Goal: Book appointment/travel/reservation

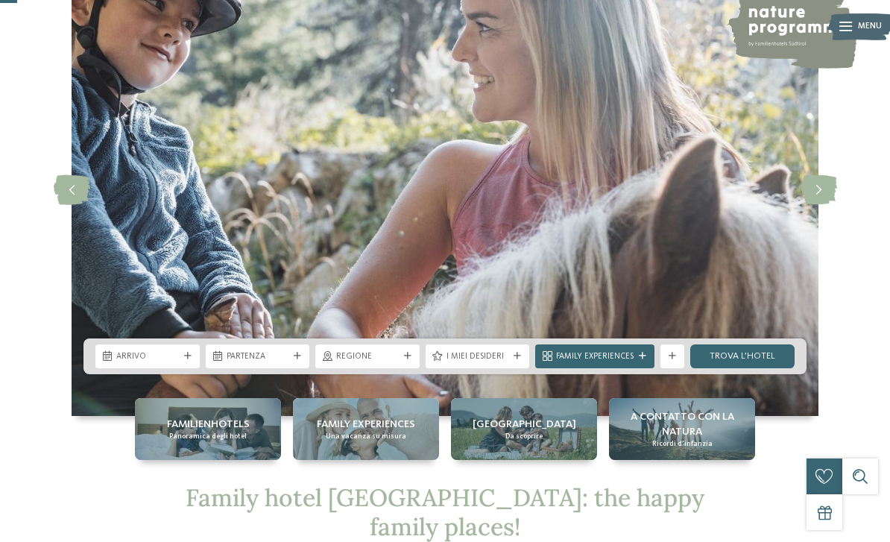
scroll to position [98, 0]
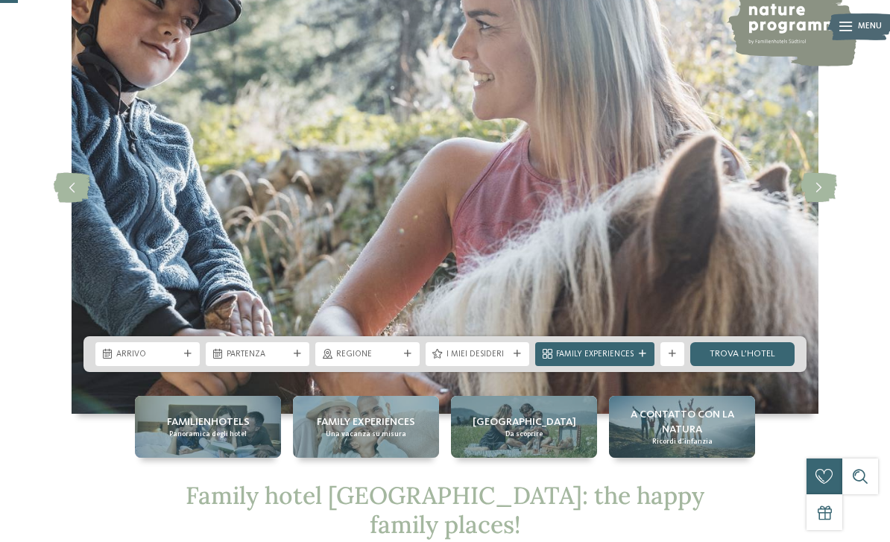
click at [186, 358] on icon at bounding box center [187, 353] width 7 height 7
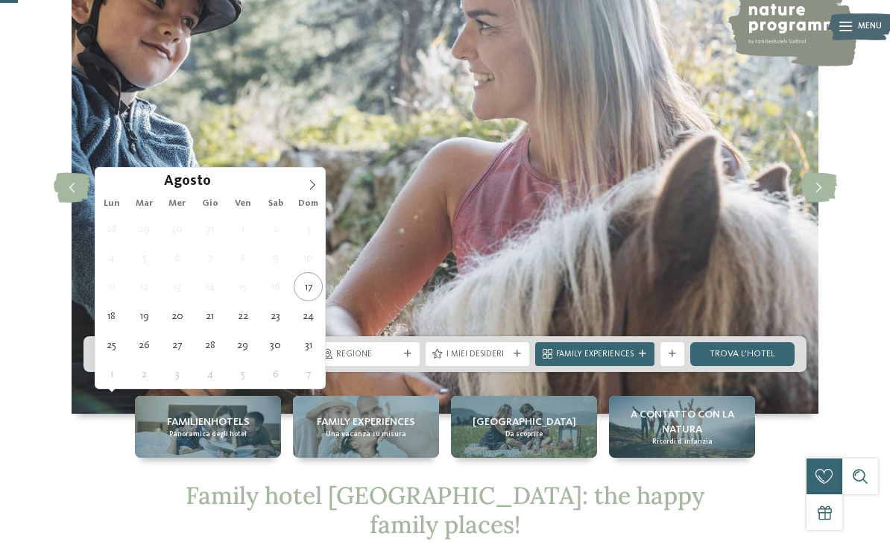
type div "19.08.2025"
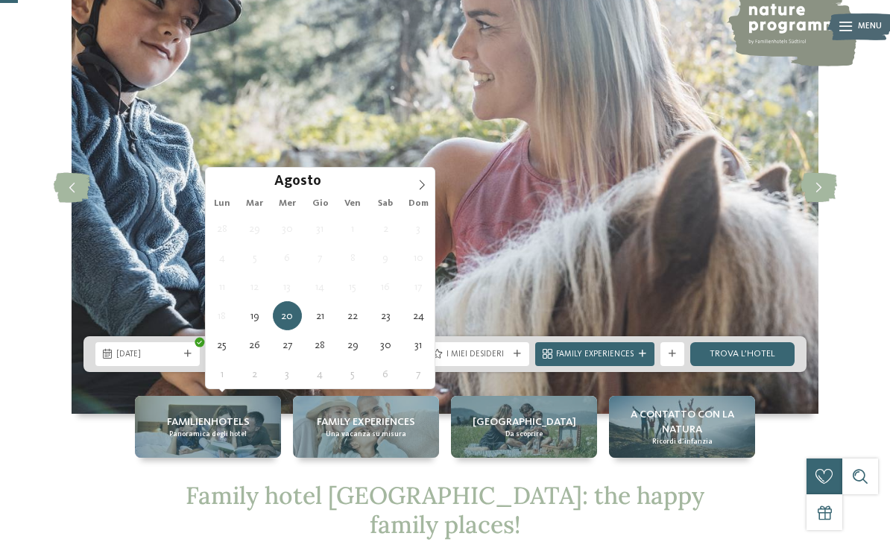
type div "26.08.2025"
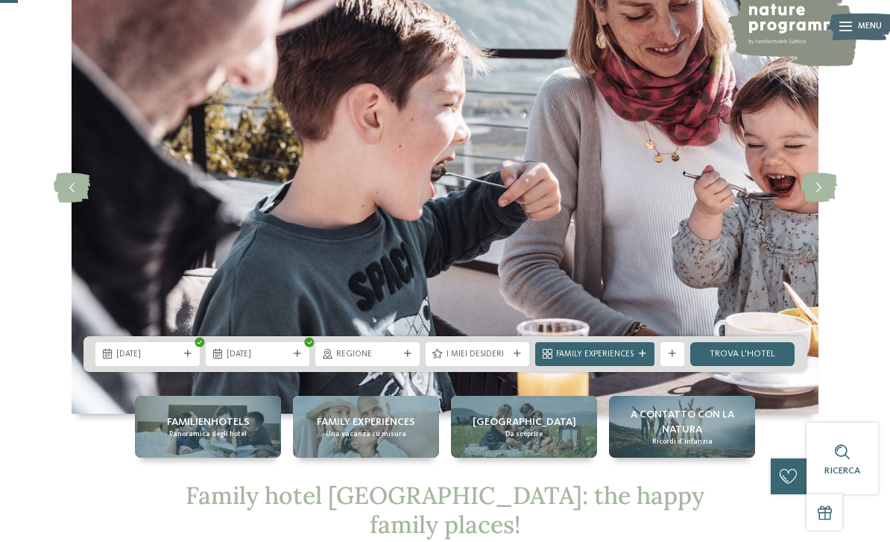
click at [400, 360] on div "Regione" at bounding box center [367, 353] width 69 height 13
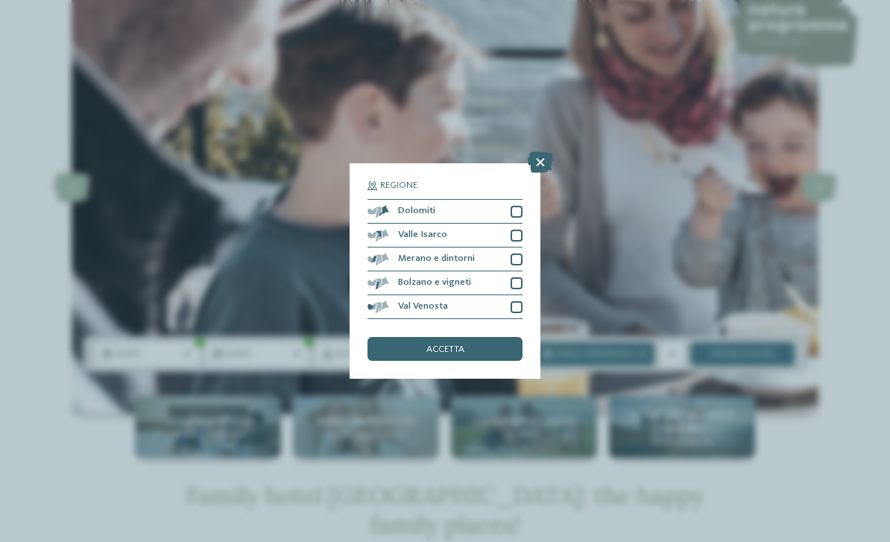
click at [506, 200] on div "Dolomiti" at bounding box center [445, 212] width 155 height 24
click at [521, 230] on div at bounding box center [517, 236] width 12 height 12
click at [520, 254] on div at bounding box center [517, 260] width 12 height 12
click at [521, 301] on div at bounding box center [517, 307] width 12 height 12
click at [519, 277] on div at bounding box center [517, 283] width 12 height 12
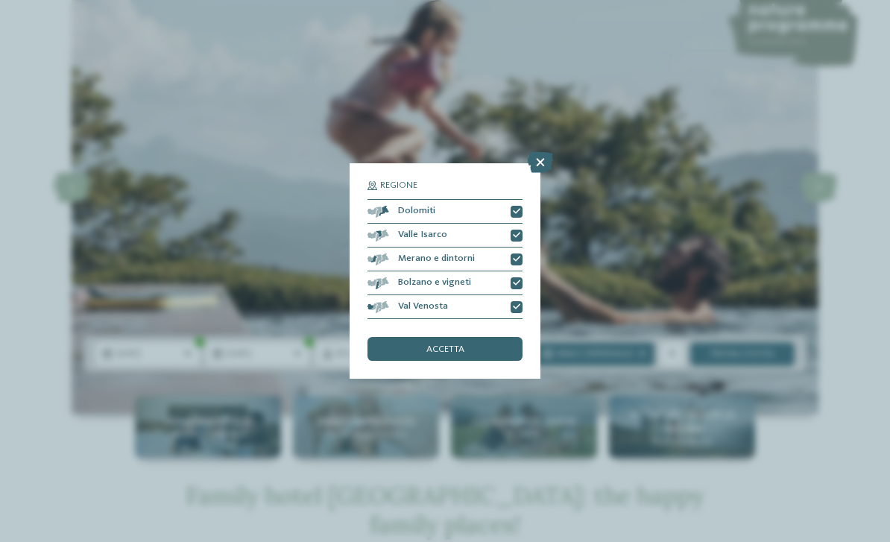
click at [482, 337] on div "accetta" at bounding box center [445, 349] width 155 height 24
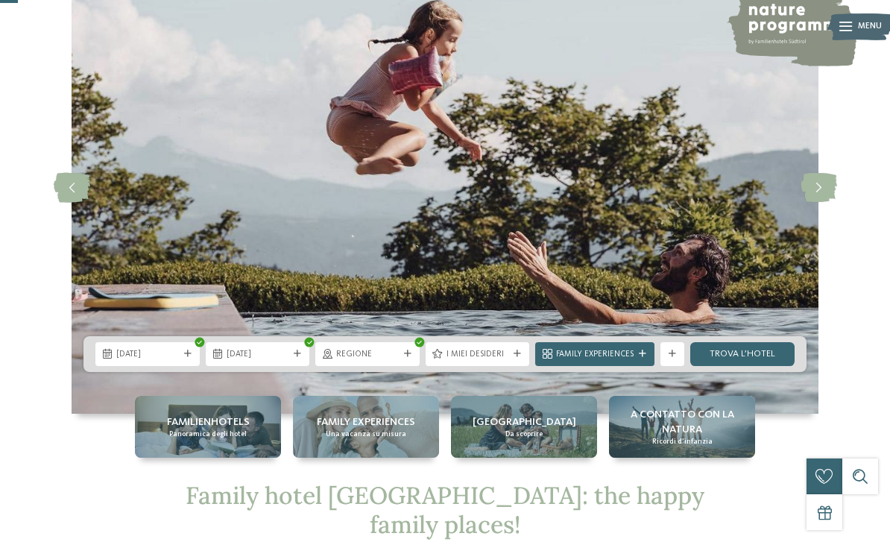
click at [513, 358] on div at bounding box center [517, 353] width 12 height 7
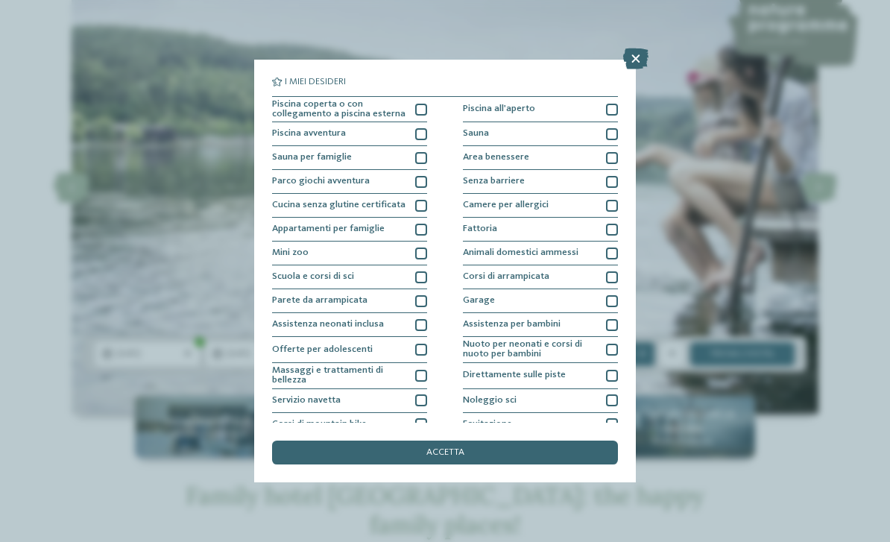
click at [422, 107] on div at bounding box center [421, 110] width 12 height 12
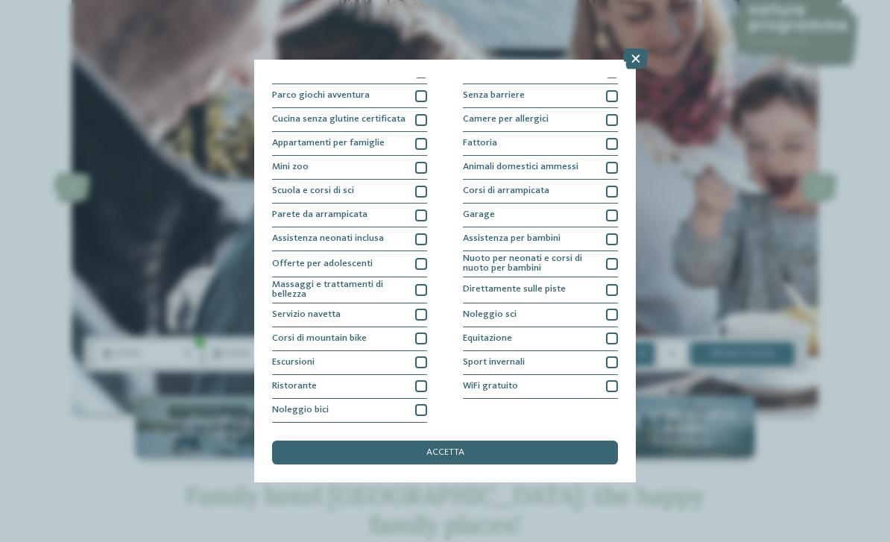
scroll to position [201, 0]
click at [476, 441] on div "accetta" at bounding box center [445, 453] width 346 height 24
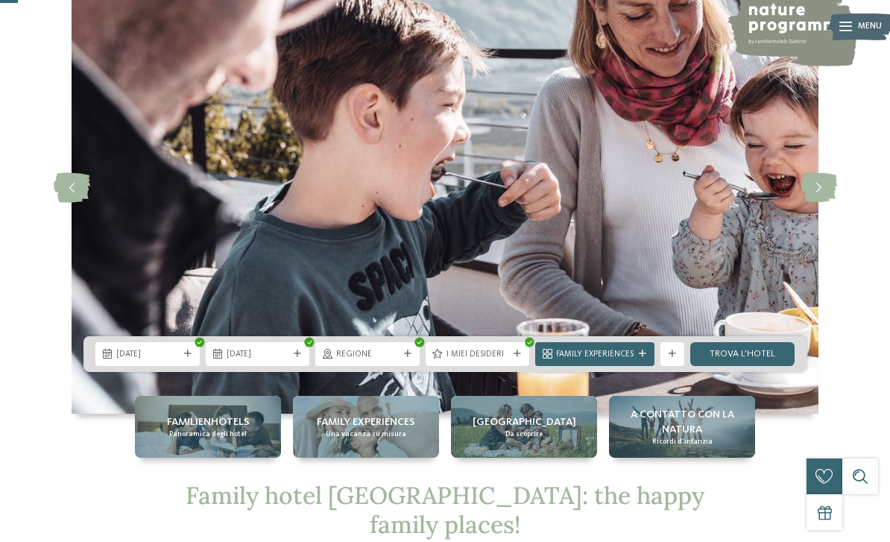
click at [642, 358] on icon at bounding box center [642, 353] width 7 height 7
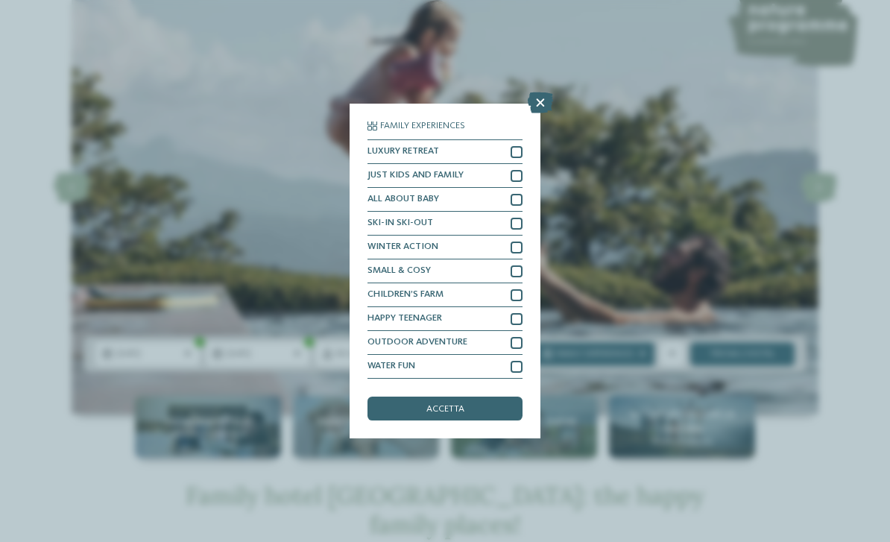
click at [538, 92] on icon at bounding box center [540, 102] width 25 height 21
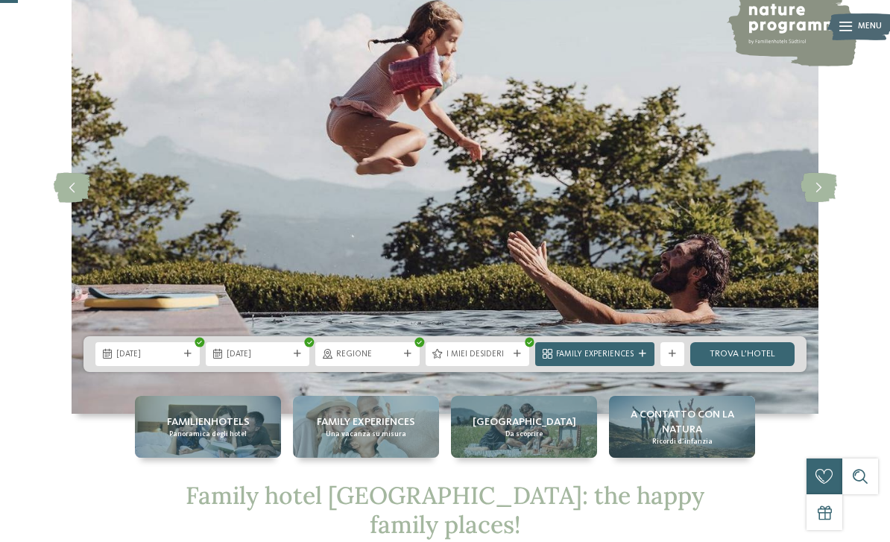
click at [762, 366] on link "trova l’hotel" at bounding box center [742, 354] width 104 height 24
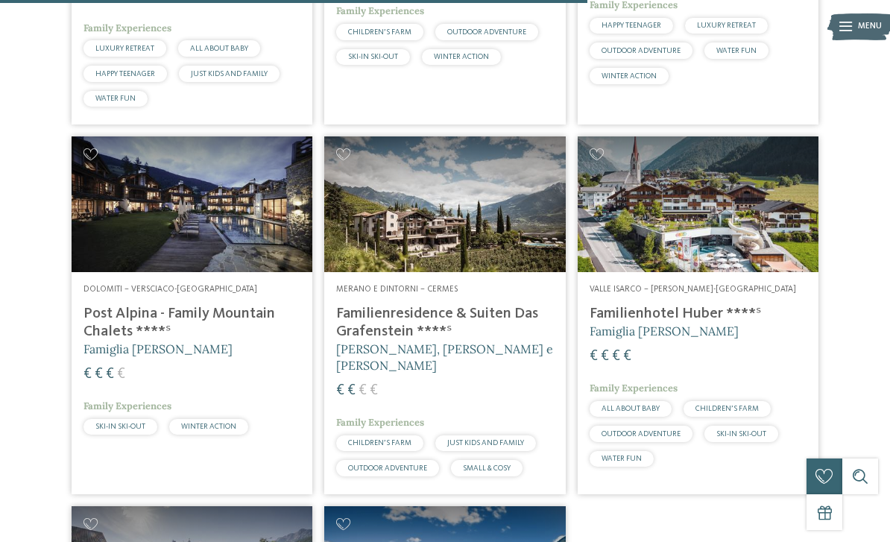
scroll to position [1816, 0]
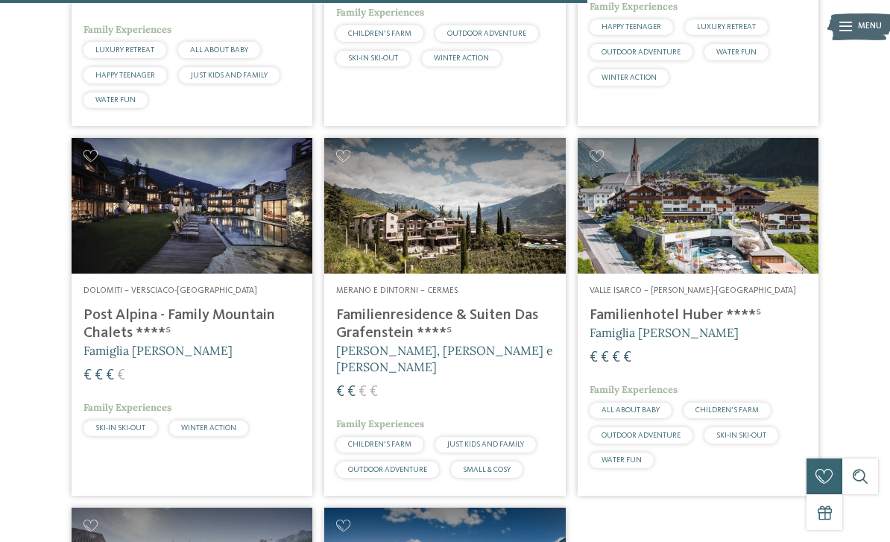
click at [775, 233] on img at bounding box center [698, 206] width 241 height 136
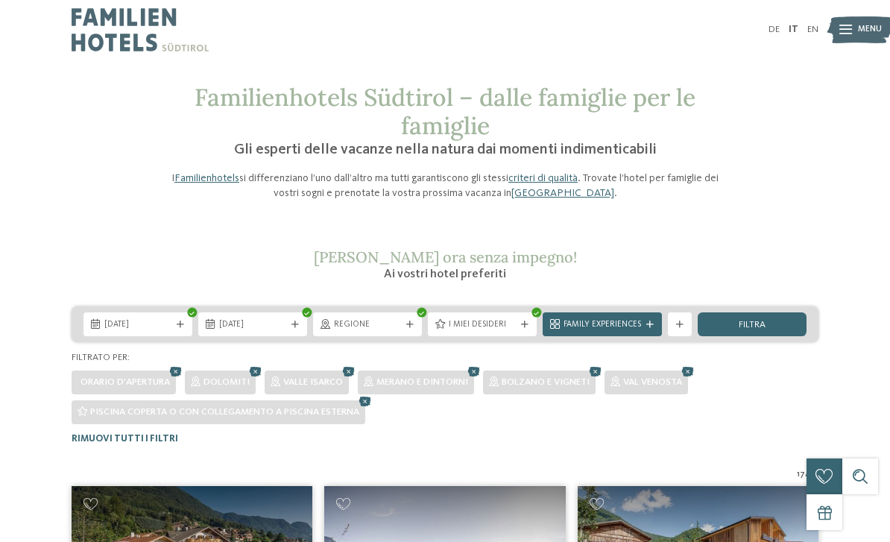
click at [768, 320] on div "filtra" at bounding box center [752, 324] width 109 height 24
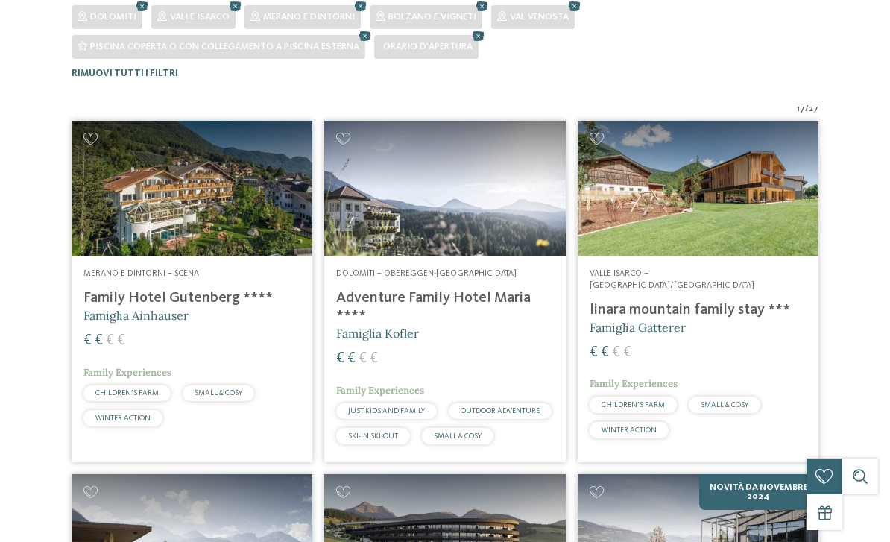
scroll to position [396, 0]
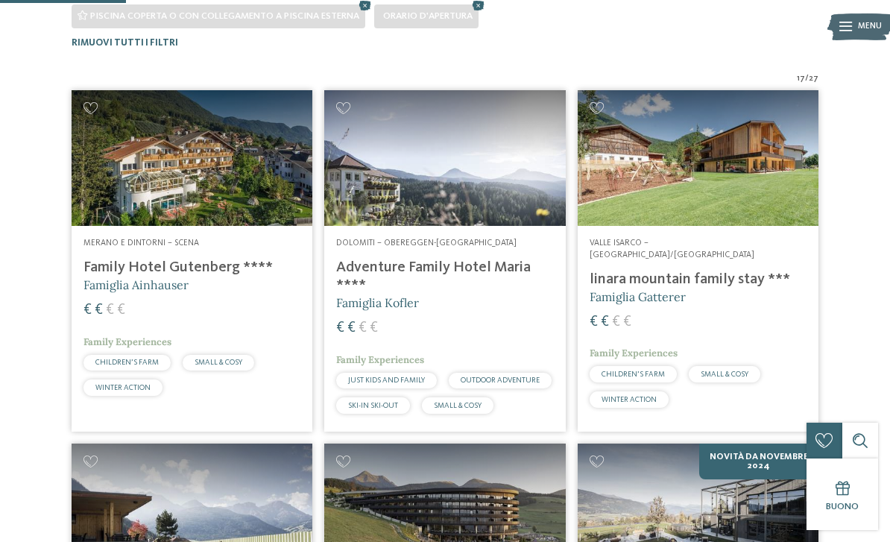
click at [105, 148] on img at bounding box center [192, 158] width 241 height 136
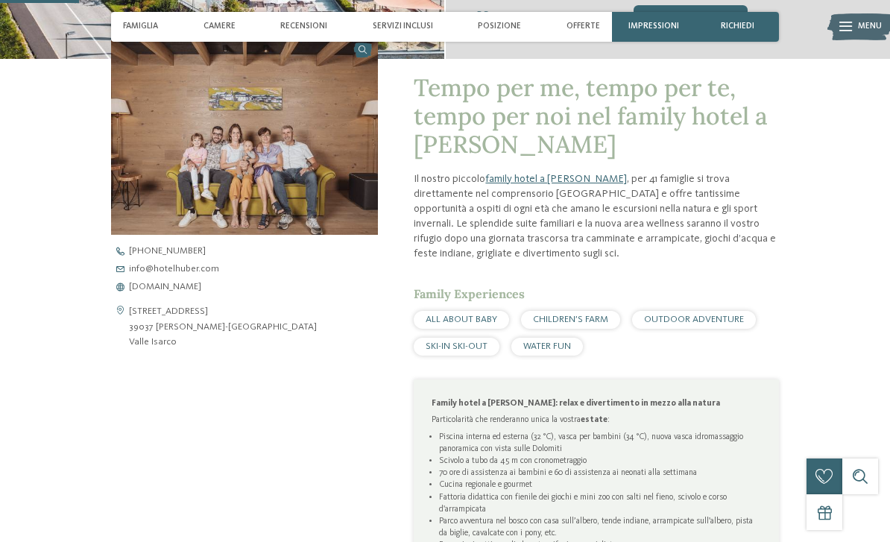
scroll to position [382, 0]
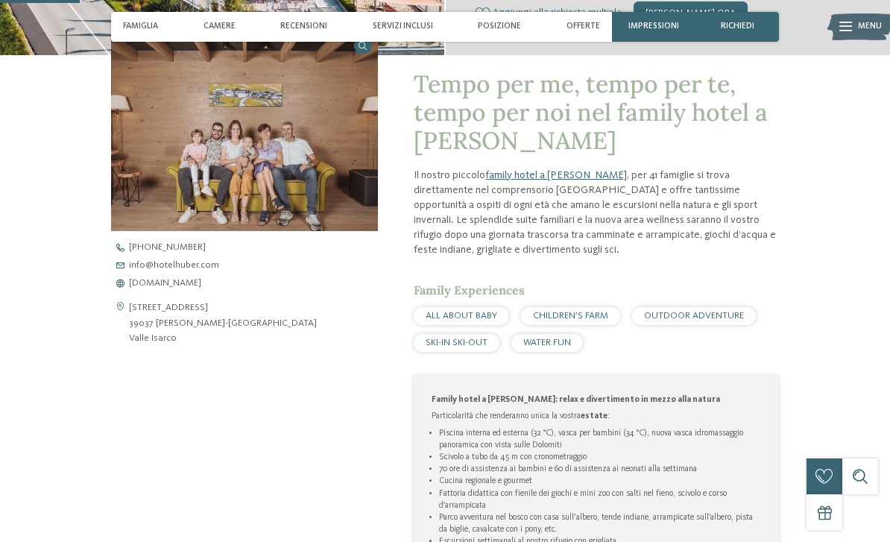
click at [138, 289] on span "www.hotelhuber.com" at bounding box center [165, 284] width 72 height 10
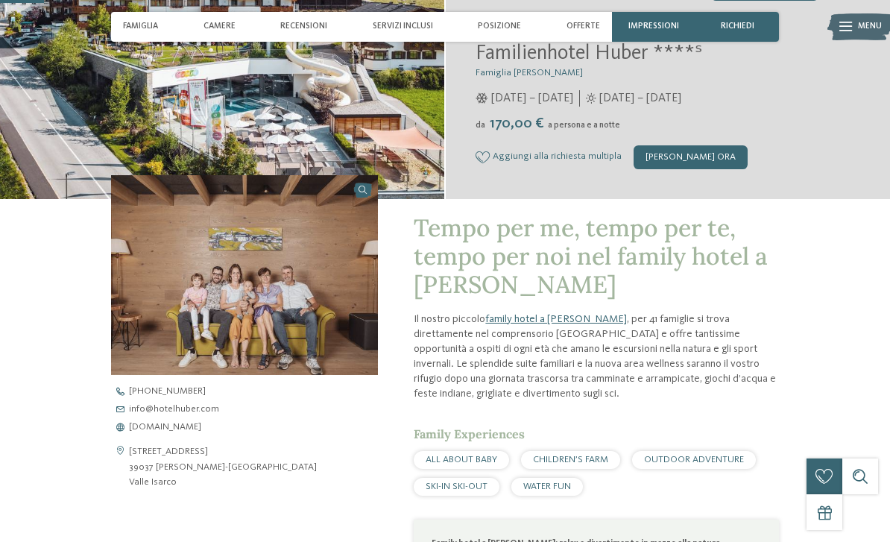
scroll to position [212, 0]
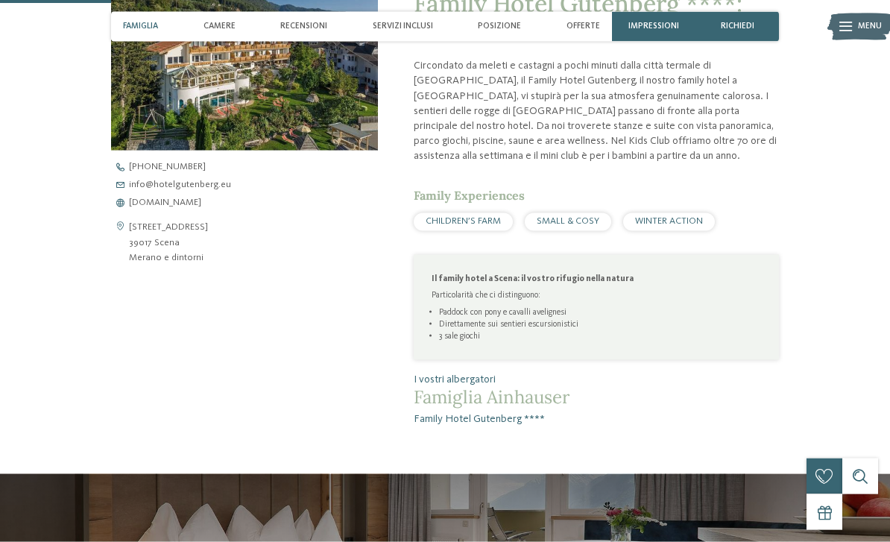
scroll to position [474, 0]
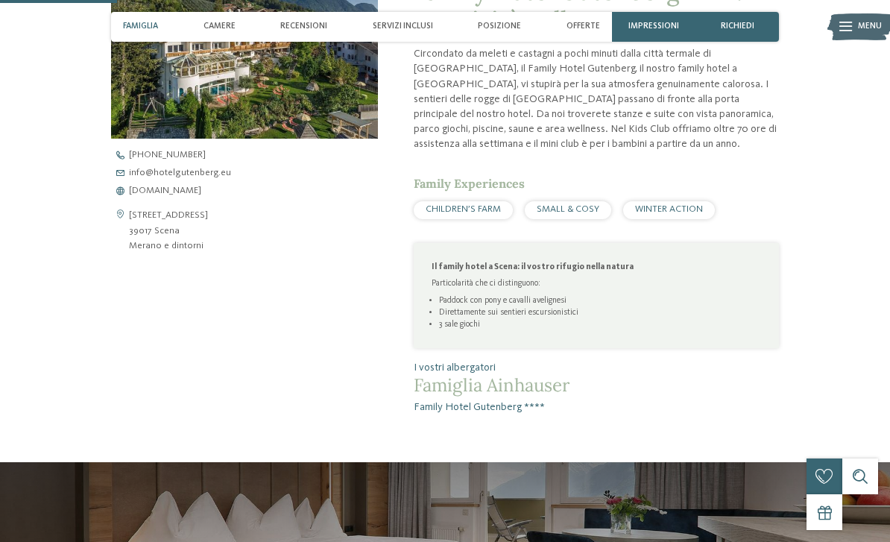
click at [145, 189] on span "www.hotelgutenberg.eu" at bounding box center [165, 191] width 72 height 10
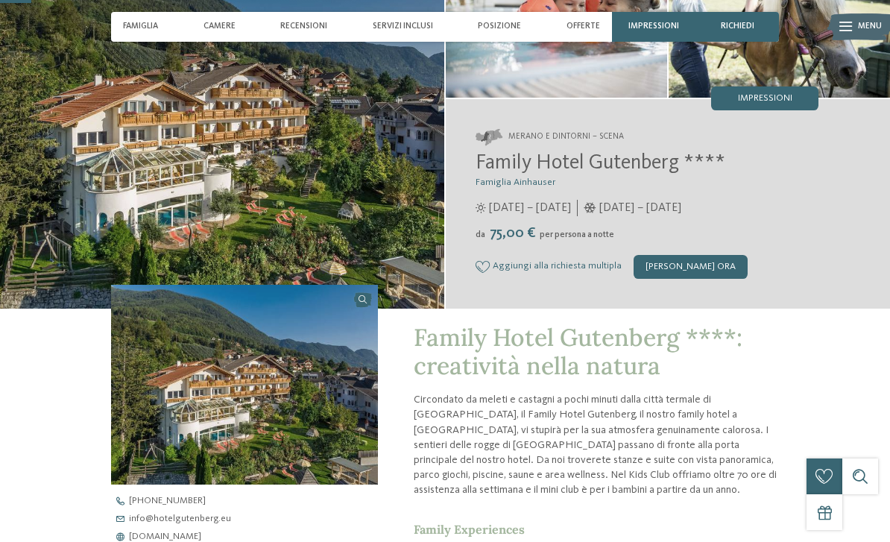
scroll to position [115, 0]
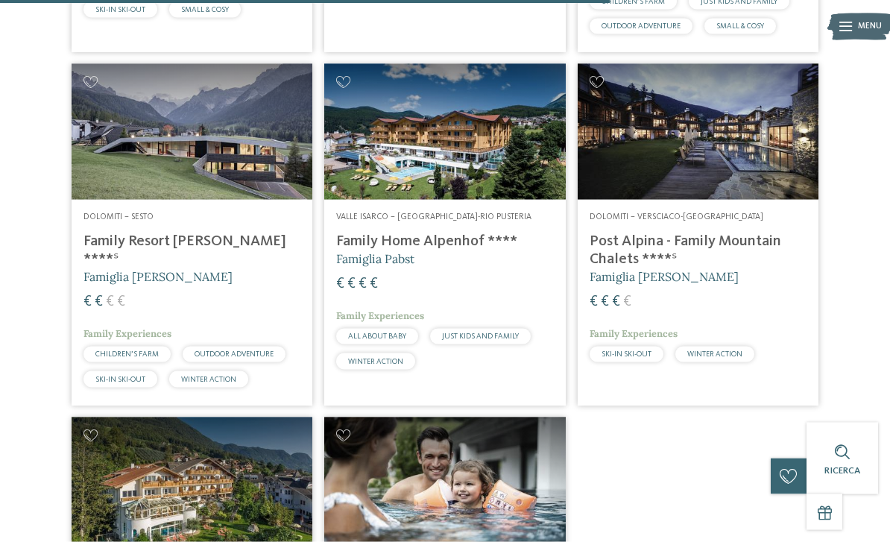
scroll to position [1915, 0]
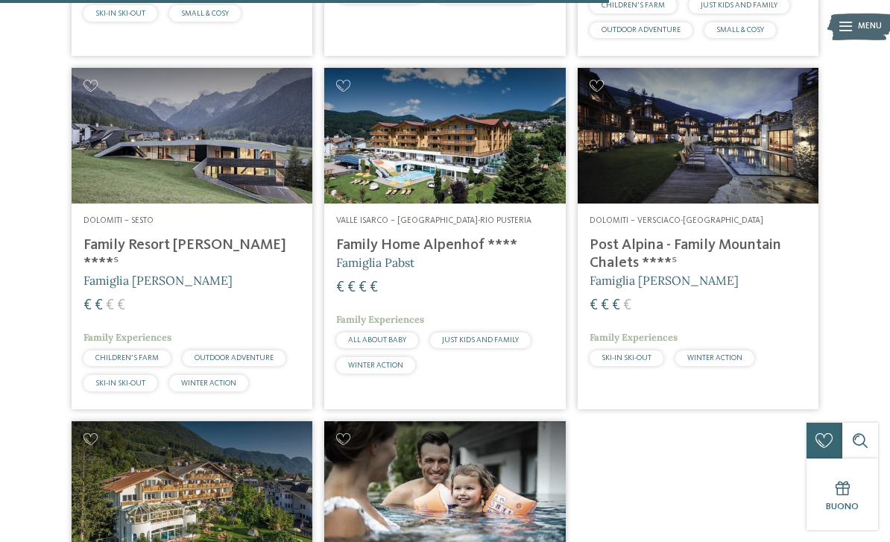
click at [517, 115] on img at bounding box center [444, 136] width 241 height 136
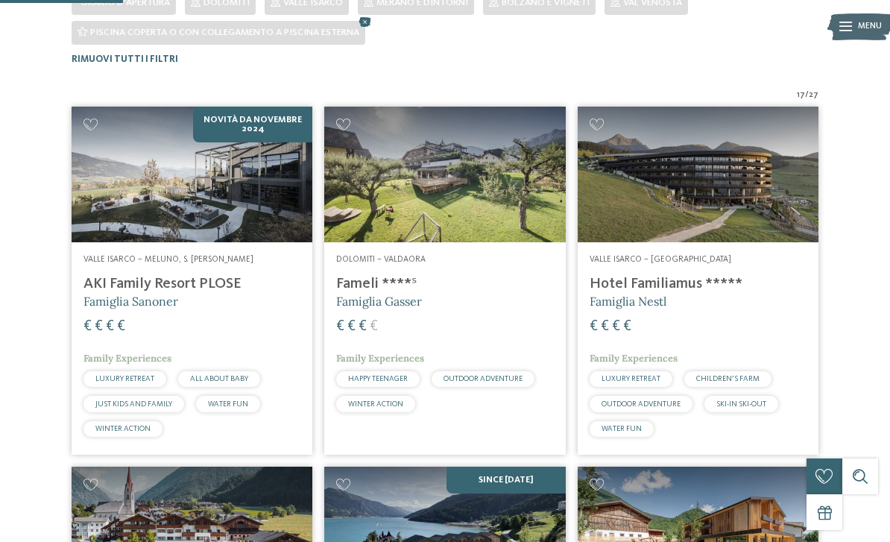
scroll to position [381, 0]
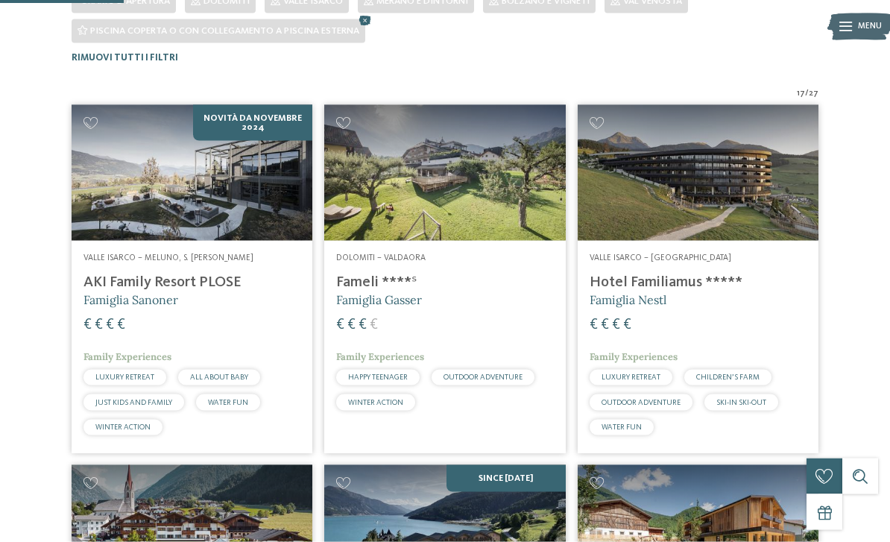
click at [511, 195] on img at bounding box center [444, 173] width 241 height 136
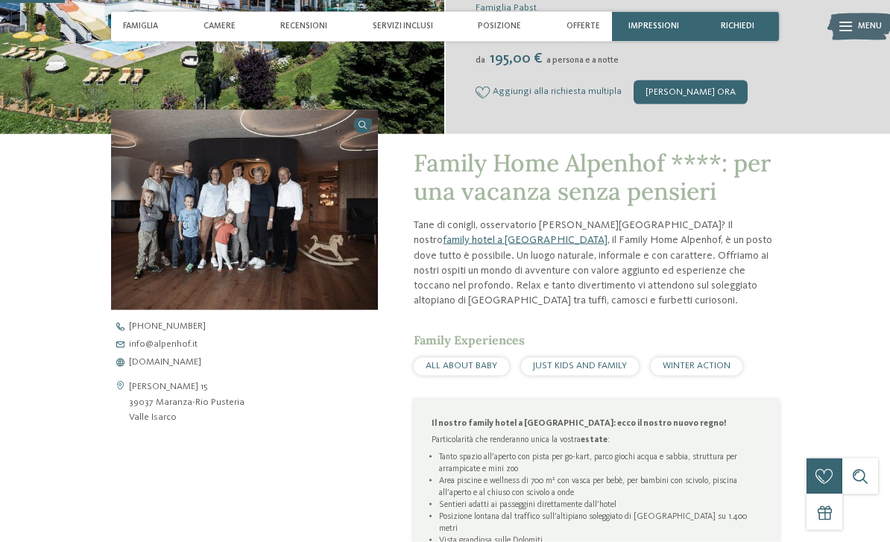
scroll to position [303, 0]
click at [173, 363] on span "www.alpenhof.it" at bounding box center [165, 362] width 72 height 10
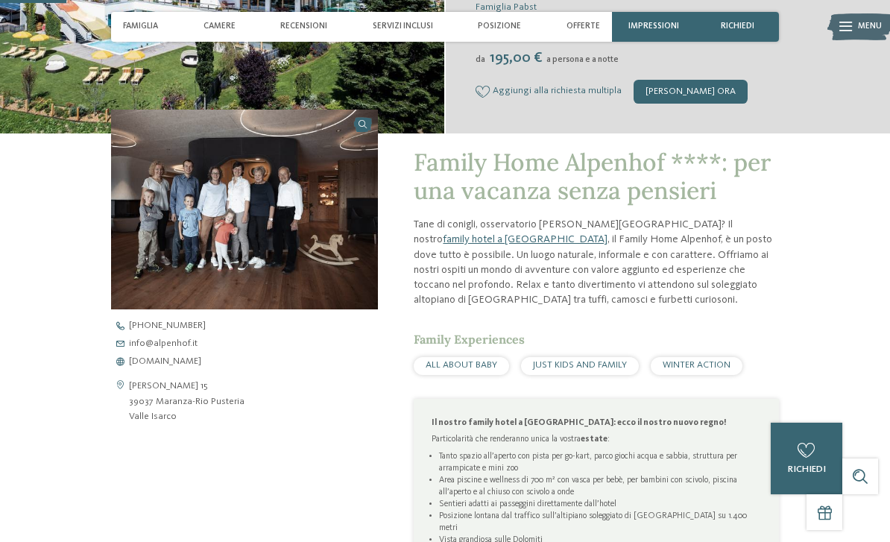
scroll to position [327, 0]
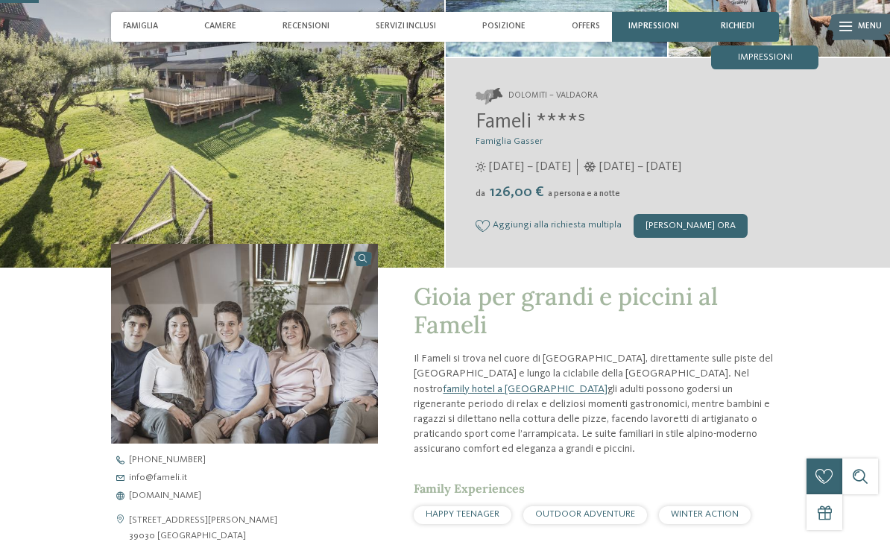
scroll to position [169, 0]
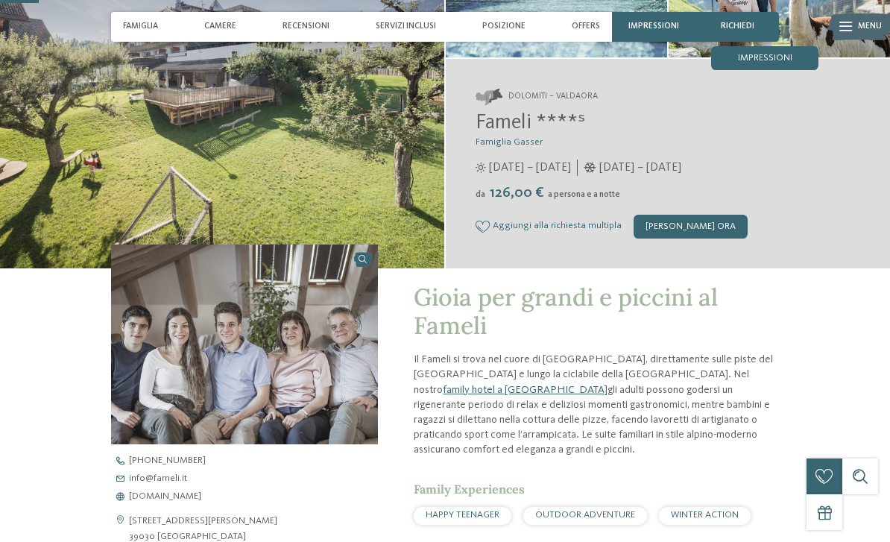
click at [172, 494] on span "[DOMAIN_NAME]" at bounding box center [165, 497] width 72 height 10
